Goal: Task Accomplishment & Management: Complete application form

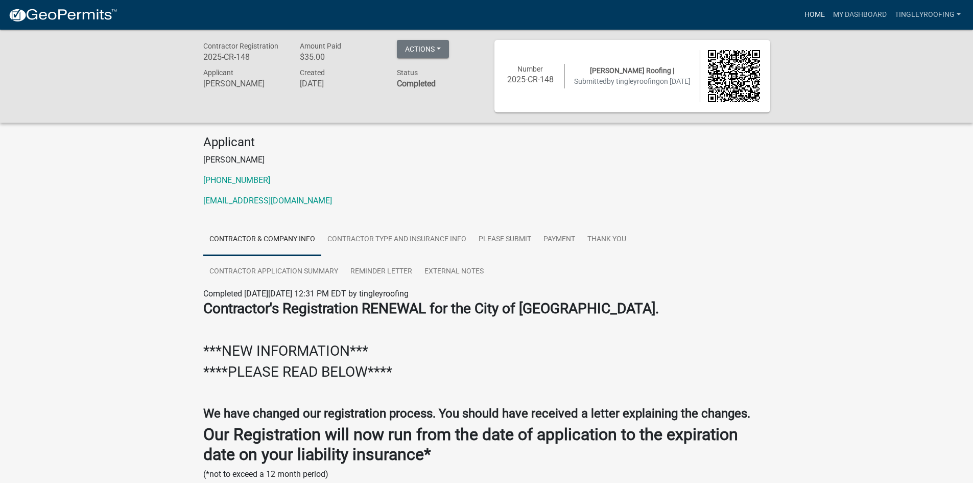
click at [820, 16] on link "Home" at bounding box center [815, 14] width 29 height 19
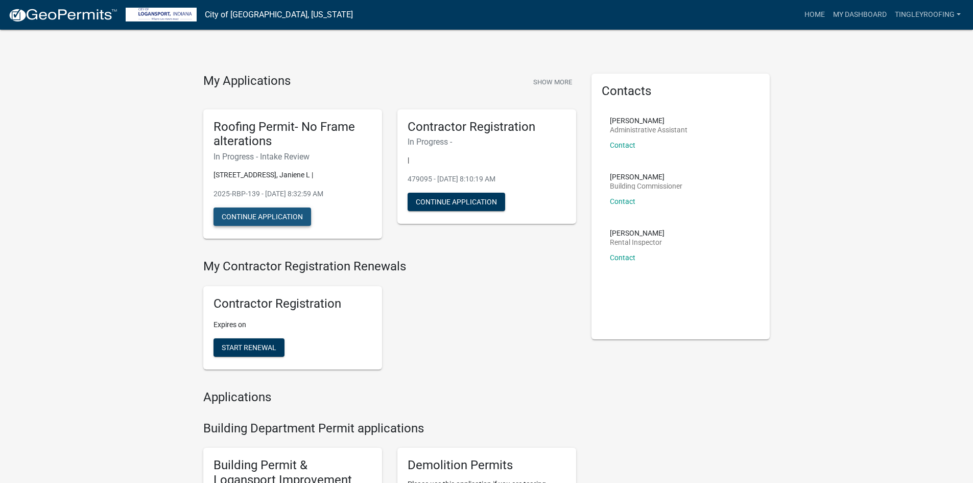
click at [294, 216] on button "Continue Application" at bounding box center [263, 216] width 98 height 18
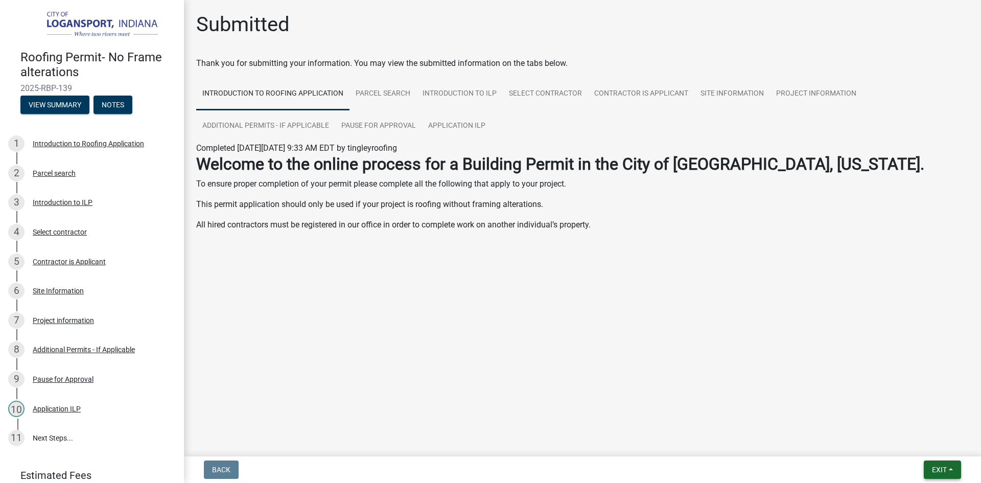
click at [949, 466] on button "Exit" at bounding box center [942, 469] width 37 height 18
click at [920, 445] on button "Save & Exit" at bounding box center [920, 443] width 82 height 25
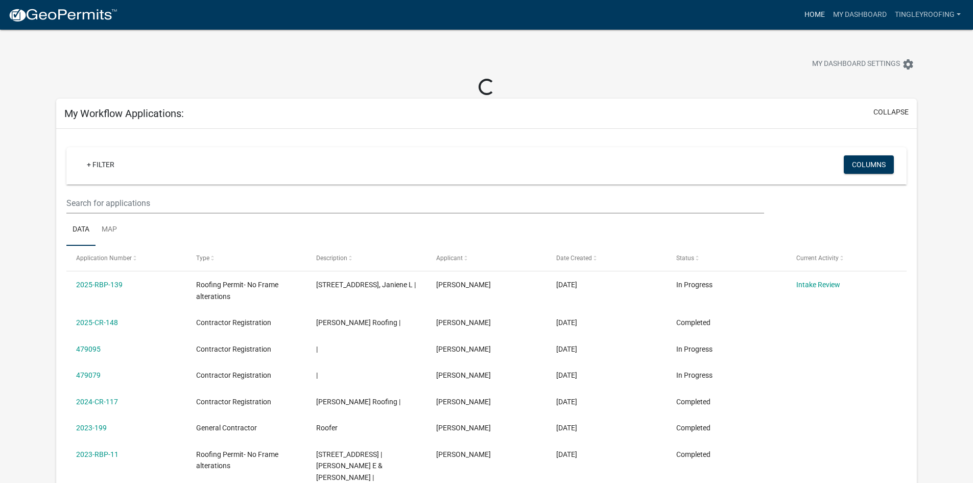
click at [814, 18] on link "Home" at bounding box center [815, 14] width 29 height 19
